Goal: Information Seeking & Learning: Learn about a topic

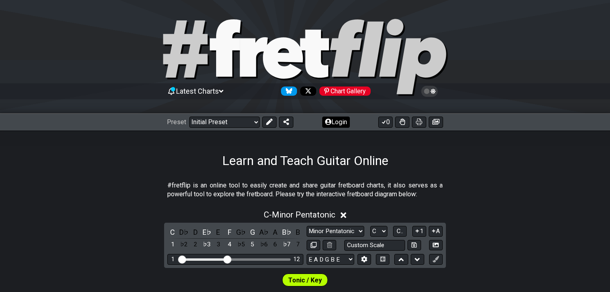
click at [333, 124] on button "Login" at bounding box center [336, 121] width 28 height 11
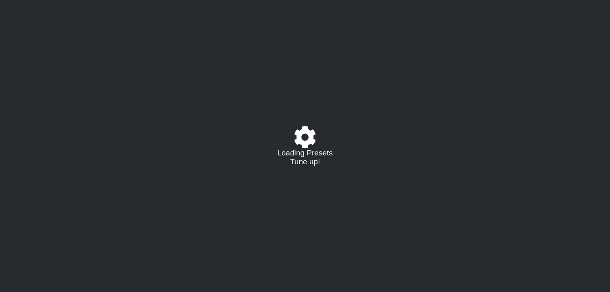
select select "C"
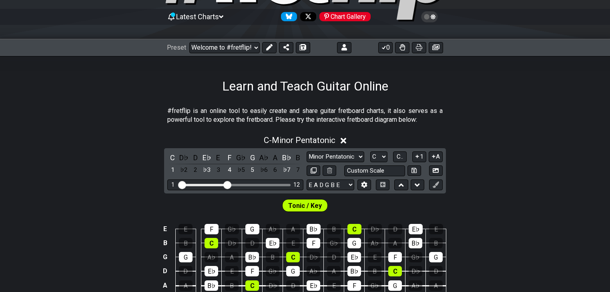
scroll to position [64, 0]
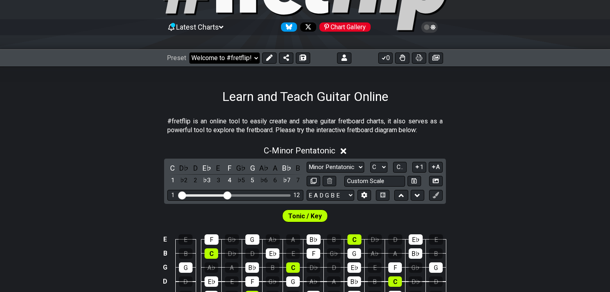
click at [246, 56] on select "Welcome to #fretflip! Initial Preset Custom Preset Accords simples Entrainement…" at bounding box center [224, 57] width 70 height 11
click at [189, 52] on select "Welcome to #fretflip! Initial Preset Custom Preset Accords simples Entrainement…" at bounding box center [224, 57] width 70 height 11
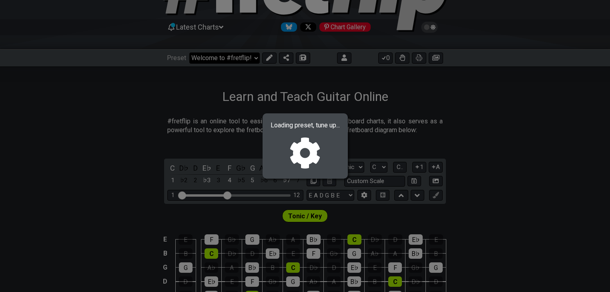
select select "/02SJ1M66"
select select "A"
select select "Custom Scale"
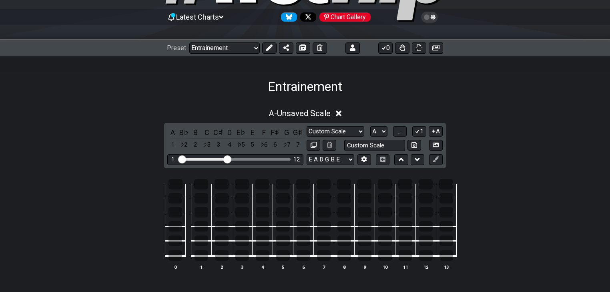
scroll to position [64, 0]
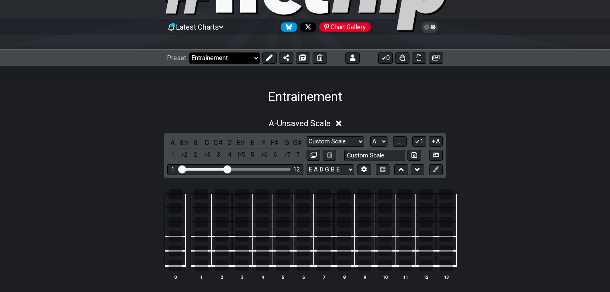
click at [245, 58] on select "Welcome to #fretflip! Initial Preset Custom Preset Accords simples Entrainement…" at bounding box center [224, 57] width 70 height 11
click at [189, 52] on select "Welcome to #fretflip! Initial Preset Custom Preset Accords simples Entrainement…" at bounding box center [224, 57] width 70 height 11
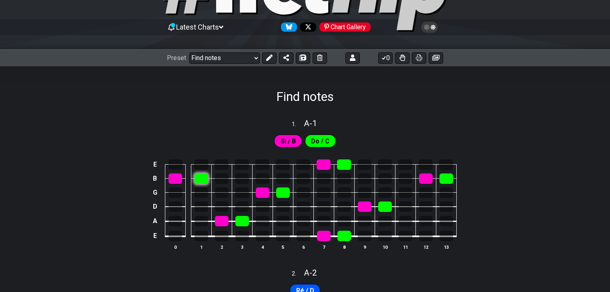
click at [204, 179] on div at bounding box center [201, 178] width 14 height 10
click at [201, 178] on div at bounding box center [201, 178] width 14 height 10
click at [237, 57] on select "Welcome to #fretflip! Initial Preset Custom Preset Accords simples Entrainement…" at bounding box center [224, 57] width 70 height 11
click at [189, 52] on select "Welcome to #fretflip! Initial Preset Custom Preset Accords simples Entrainement…" at bounding box center [224, 57] width 70 height 11
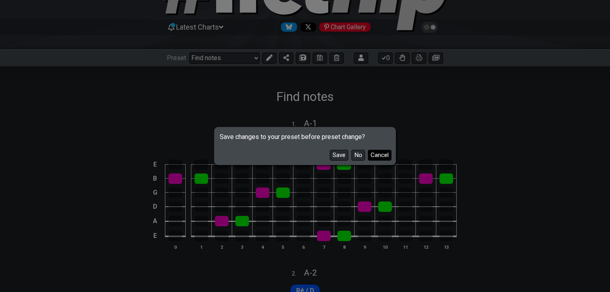
click at [378, 157] on button "Cancel" at bounding box center [380, 155] width 24 height 11
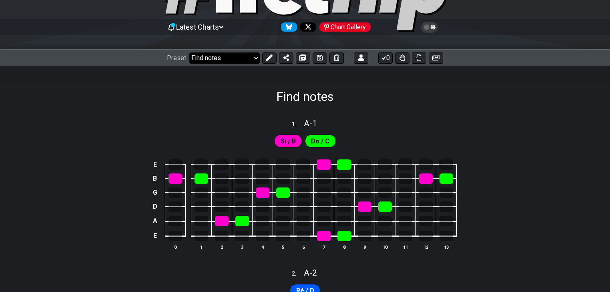
click at [256, 62] on select "Welcome to #fretflip! Initial Preset Custom Preset Accords simples Entrainement…" at bounding box center [224, 57] width 70 height 11
click at [189, 52] on select "Welcome to #fretflip! Initial Preset Custom Preset Accords simples Entrainement…" at bounding box center [224, 57] width 70 height 11
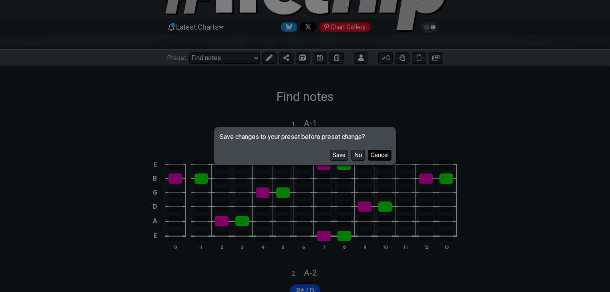
click at [376, 154] on button "Cancel" at bounding box center [380, 155] width 24 height 11
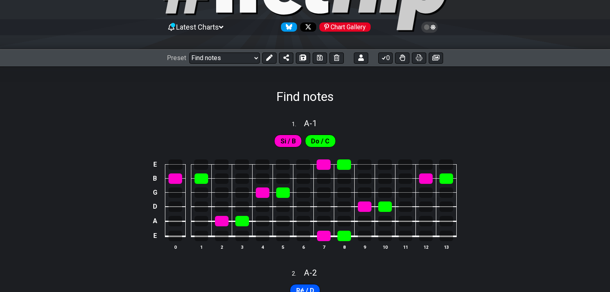
click at [216, 51] on div "Preset Welcome to #fretflip! Initial Preset Custom Preset Accords simples Entra…" at bounding box center [305, 58] width 610 height 18
click at [221, 54] on select "Welcome to #fretflip! Initial Preset Custom Preset Accords simples Entrainement…" at bounding box center [224, 57] width 70 height 11
click at [189, 52] on select "Welcome to #fretflip! Initial Preset Custom Preset Accords simples Entrainement…" at bounding box center [224, 57] width 70 height 11
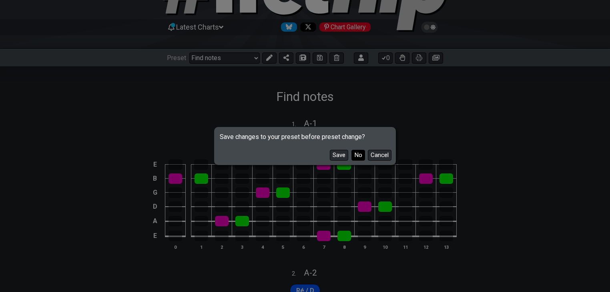
click at [356, 156] on button "No" at bounding box center [358, 155] width 14 height 11
select select "/022YKJVMF"
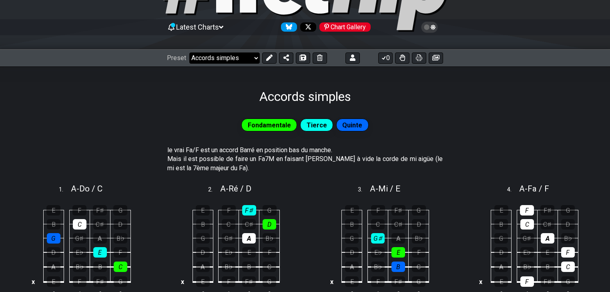
click at [234, 58] on select "Welcome to #fretflip! Initial Preset Custom Preset Accords simples Entrainement…" at bounding box center [224, 57] width 70 height 11
click at [235, 55] on select "Welcome to #fretflip! Initial Preset Custom Preset Accords simples Entrainement…" at bounding box center [224, 57] width 70 height 11
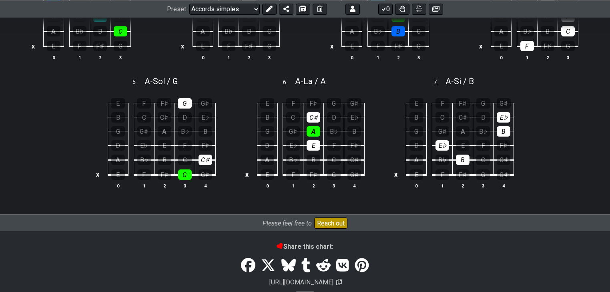
scroll to position [76, 0]
